Goal: Check status: Check status

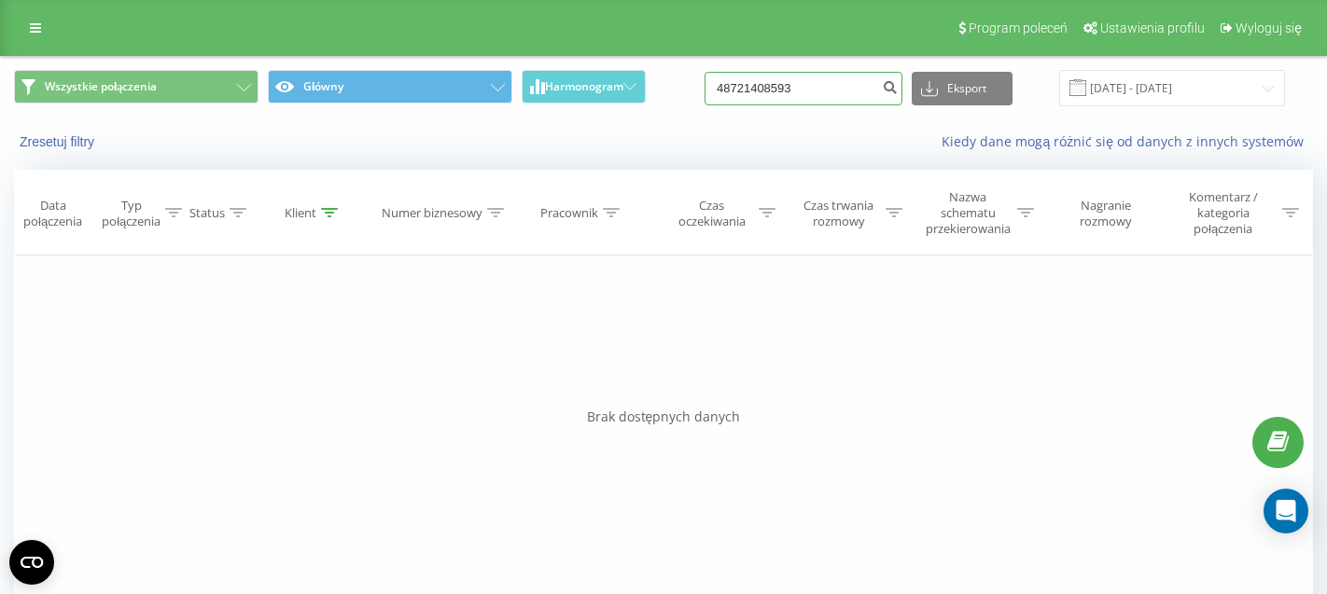
click at [816, 88] on input "48721408593" at bounding box center [803, 89] width 198 height 34
paste input "508511806"
type input "48508511806"
click at [822, 91] on input "48508511806" at bounding box center [803, 89] width 198 height 34
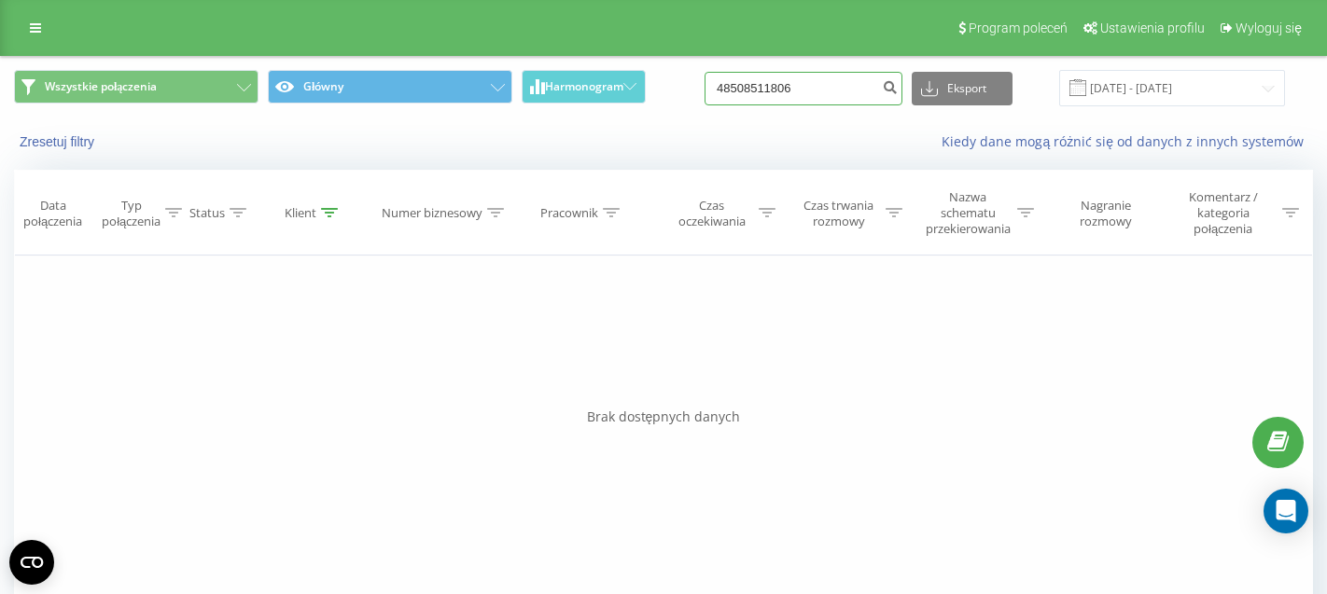
click at [822, 91] on input "48508511806" at bounding box center [803, 89] width 198 height 34
paste input "604445861"
type input "48604445861"
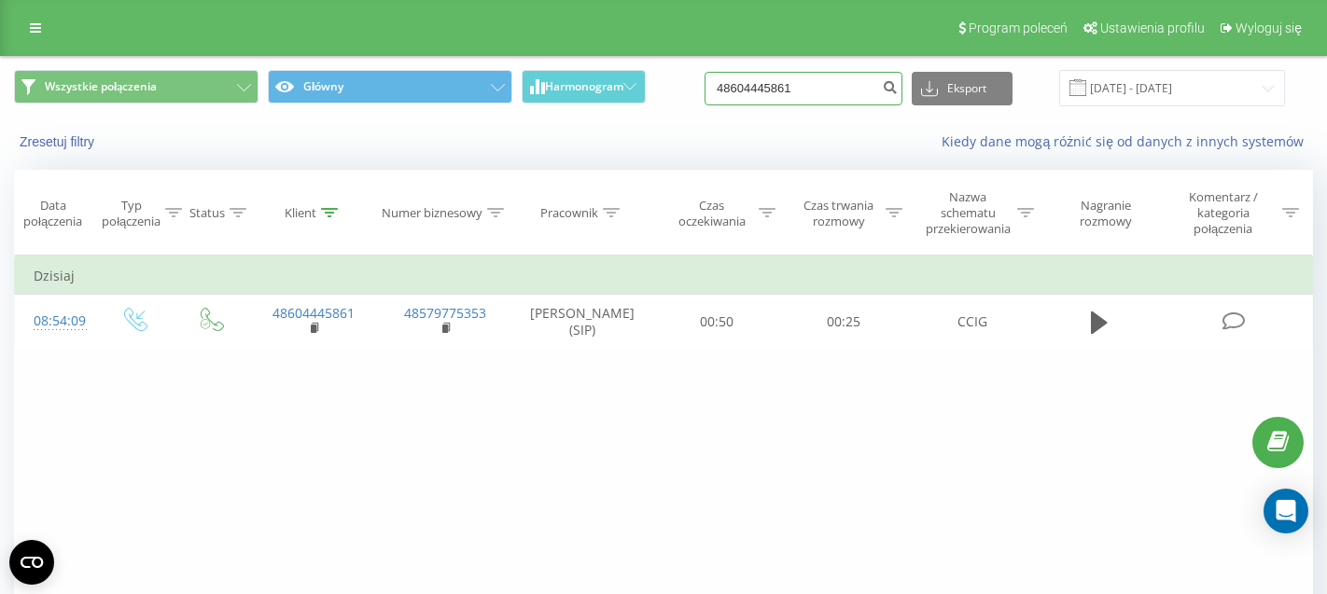
click at [837, 100] on input "48604445861" at bounding box center [803, 89] width 198 height 34
paste input "728607637"
type input "48728607637"
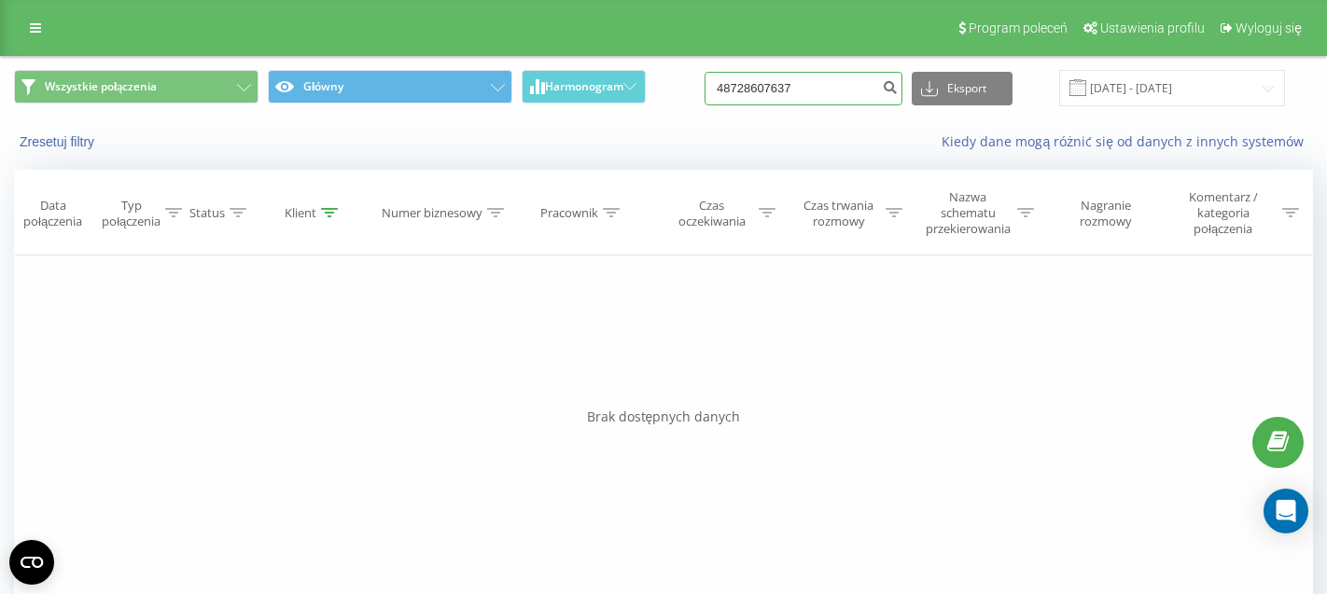
click at [839, 90] on input "48728607637" at bounding box center [803, 89] width 198 height 34
paste input "571042654"
type input "571042654"
